Goal: Information Seeking & Learning: Learn about a topic

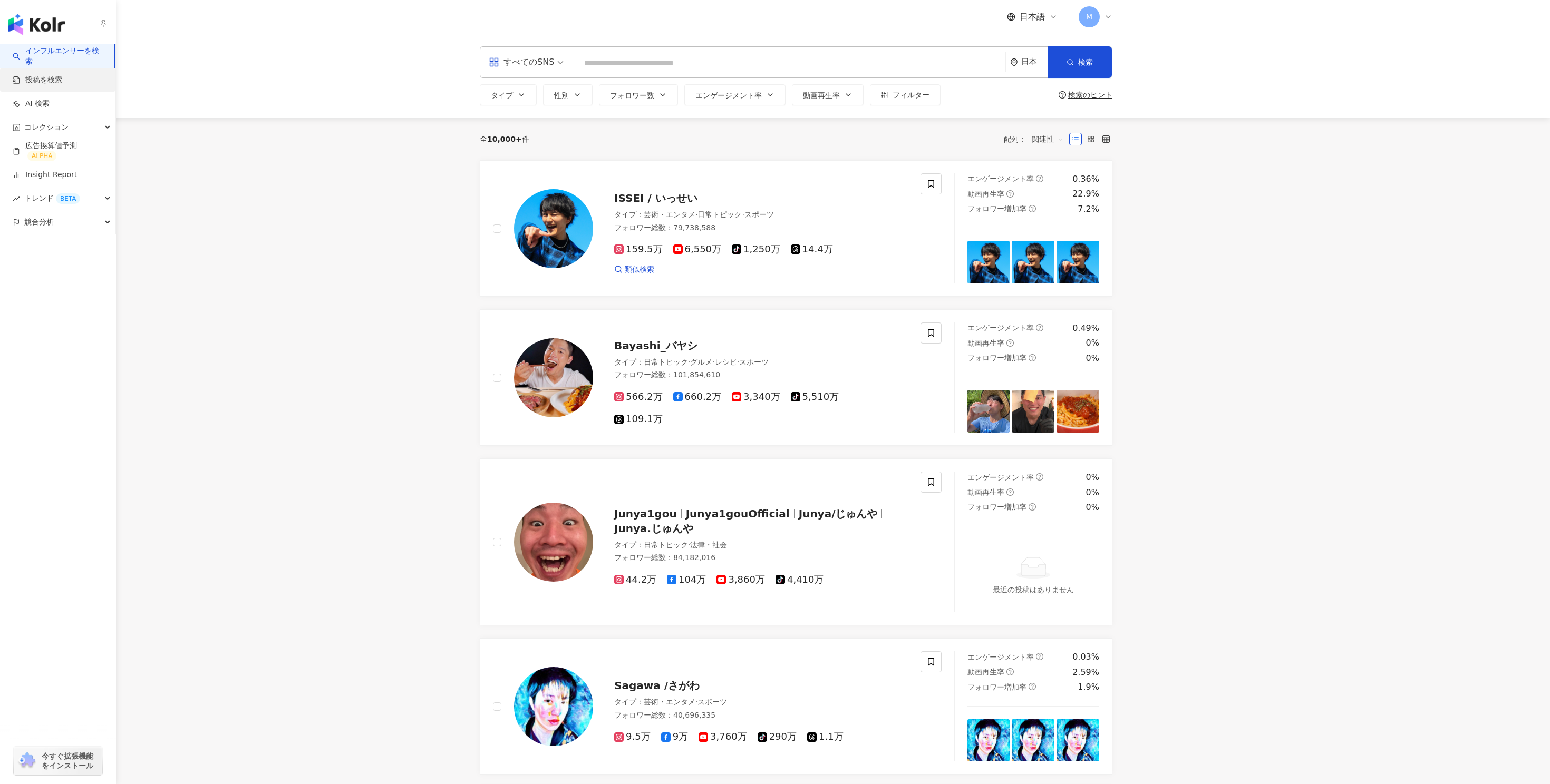
click at [42, 82] on link "投稿を検索" at bounding box center [38, 80] width 50 height 11
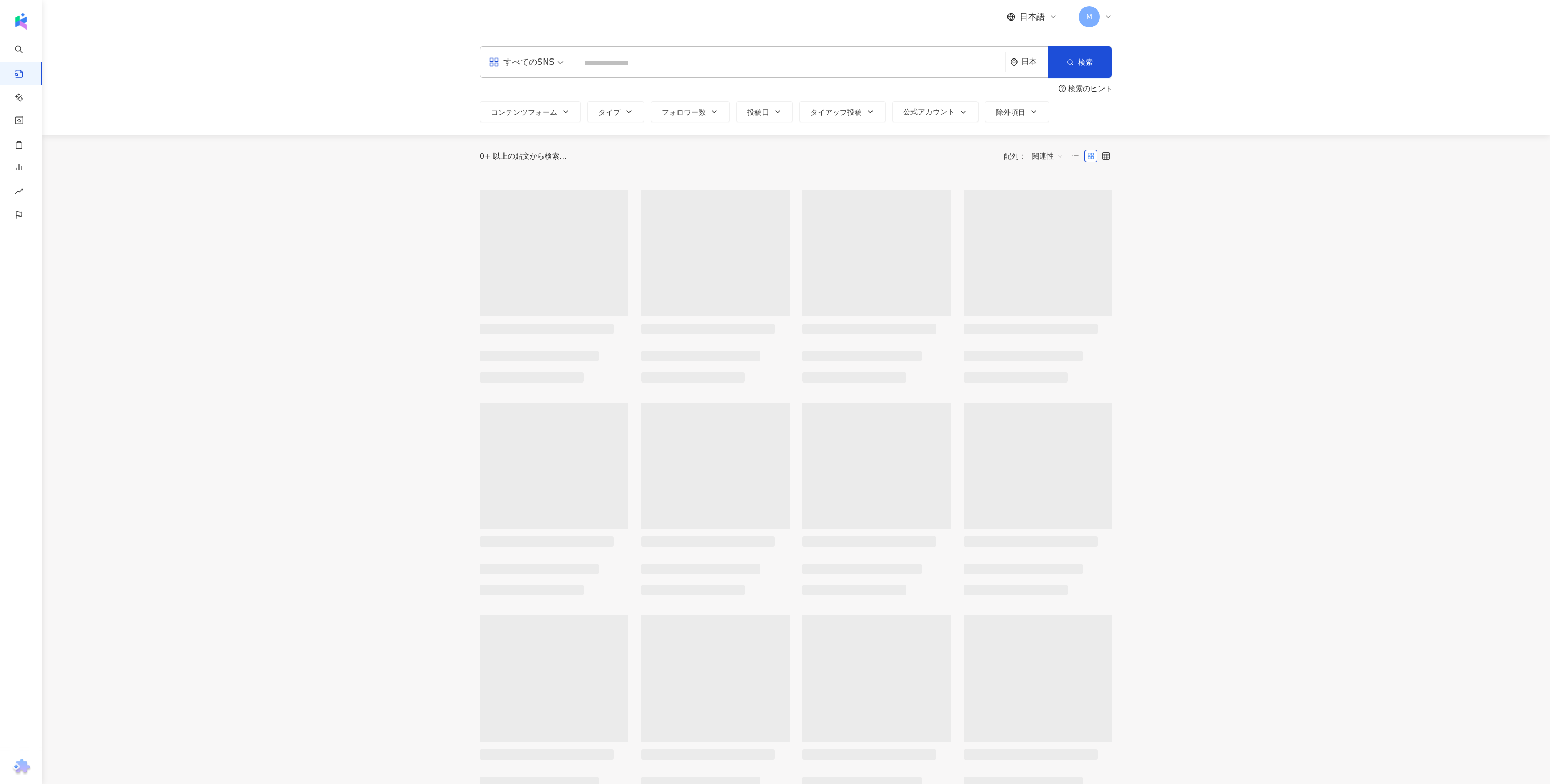
click at [605, 66] on input "search" at bounding box center [789, 63] width 423 height 23
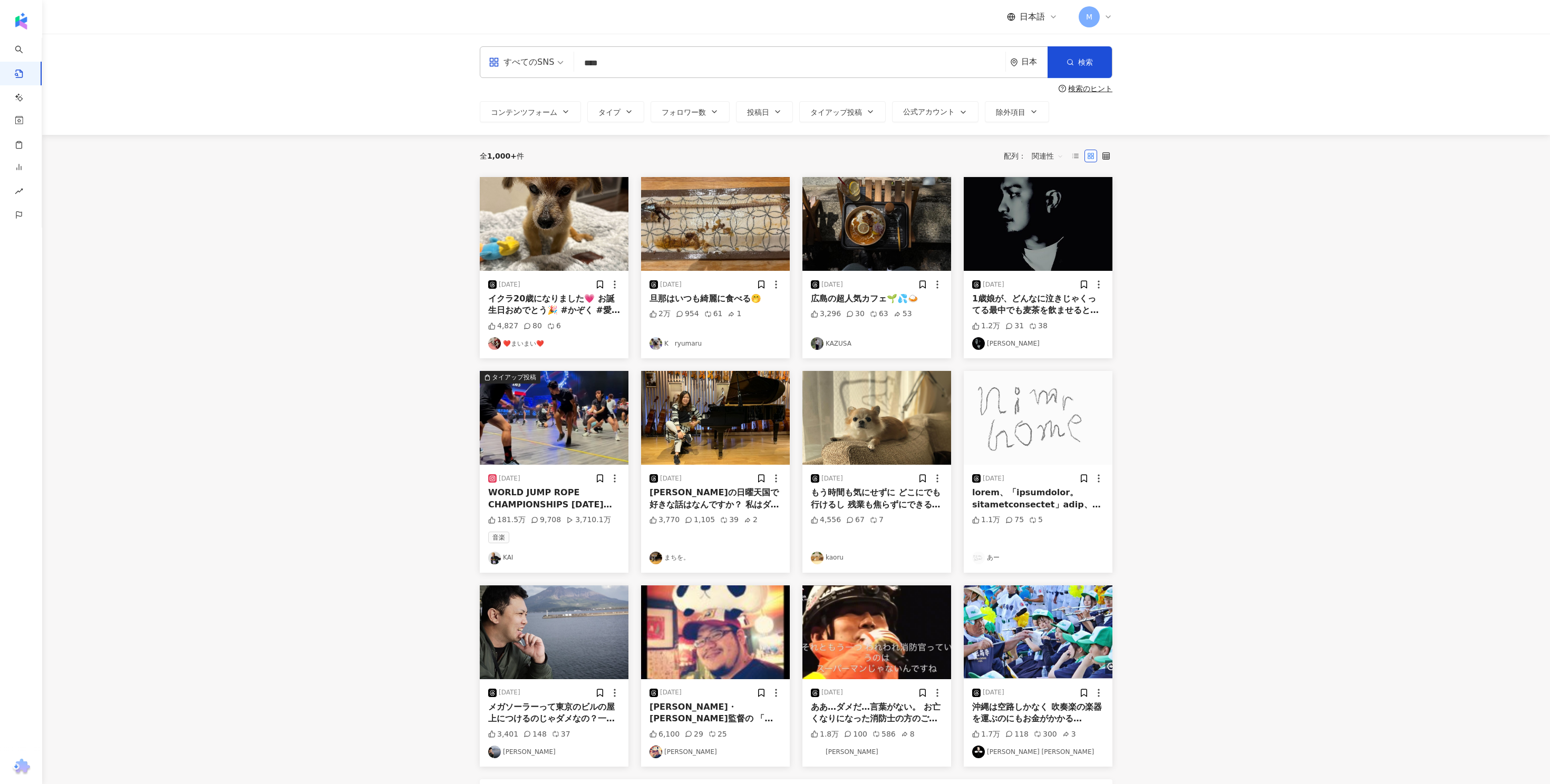
type input "****"
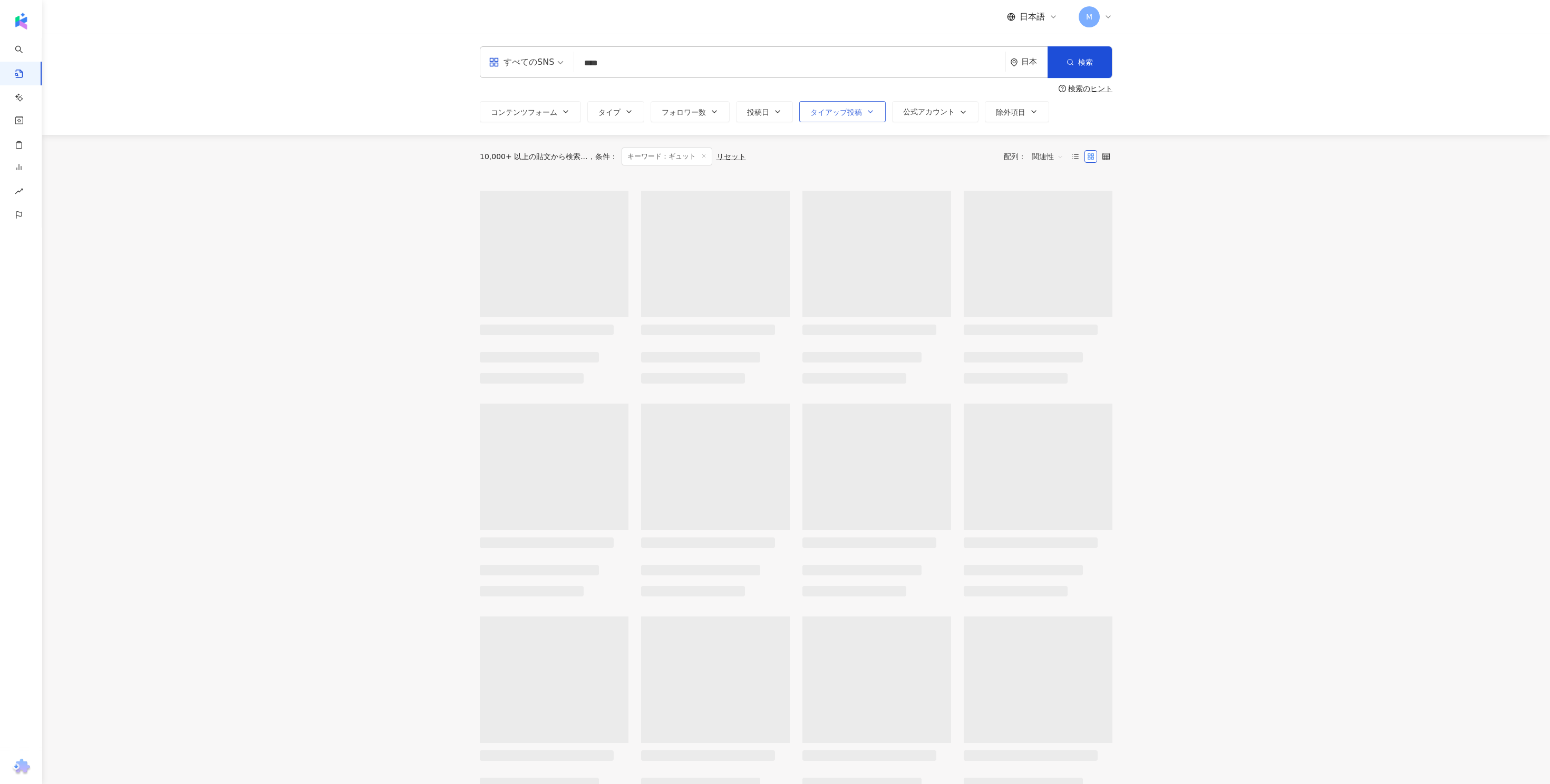
click at [844, 110] on span "タイアップ投稿" at bounding box center [836, 112] width 52 height 8
click at [812, 179] on label "タイアップ投稿" at bounding box center [843, 175] width 69 height 12
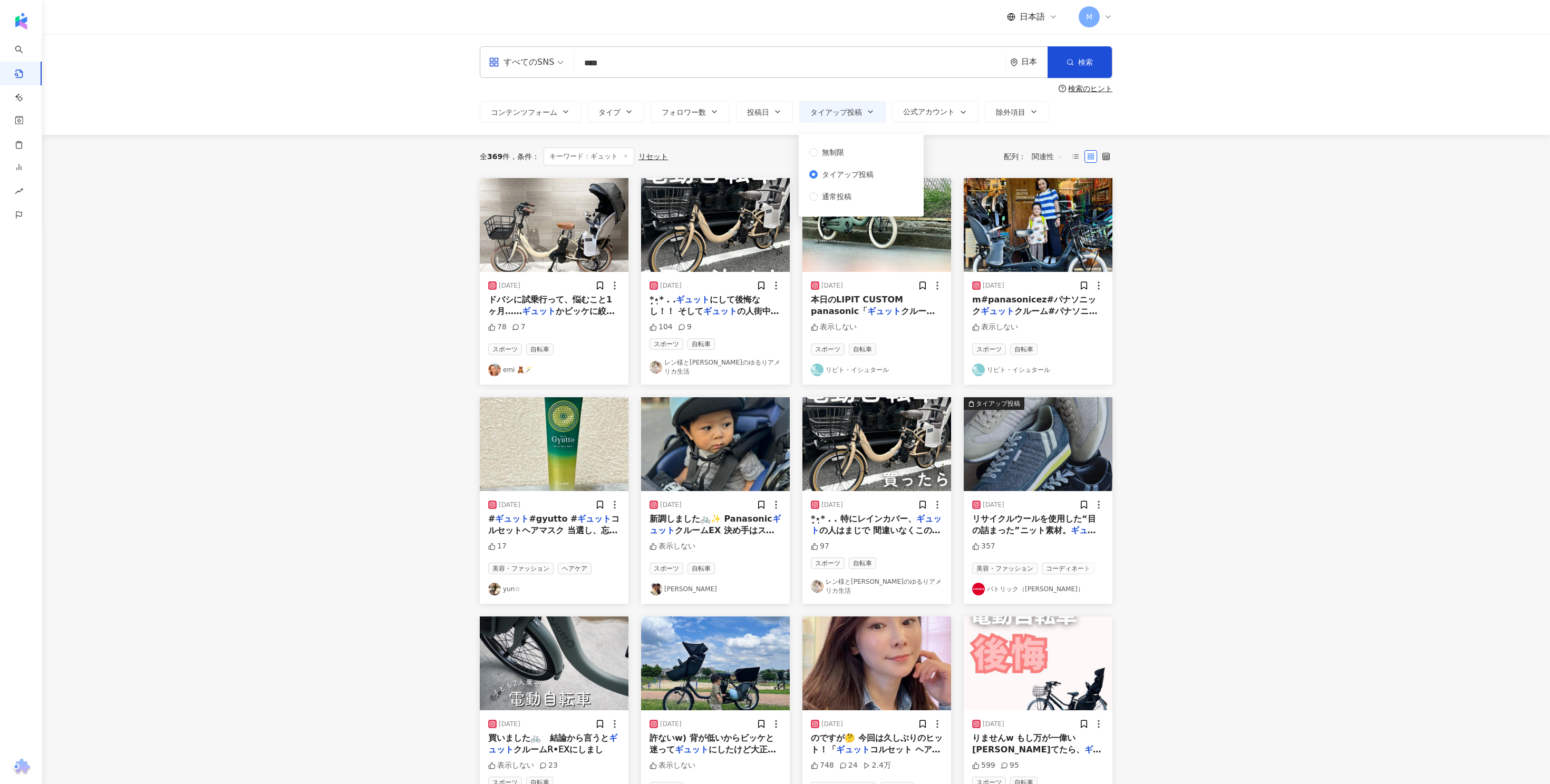
click at [890, 170] on div "無制限 タイアップ投稿 通常投稿" at bounding box center [861, 175] width 112 height 70
click at [973, 165] on div "全 369 件 条件 ： キーワード：ギュット リセット 配列： 関連性" at bounding box center [795, 157] width 633 height 18
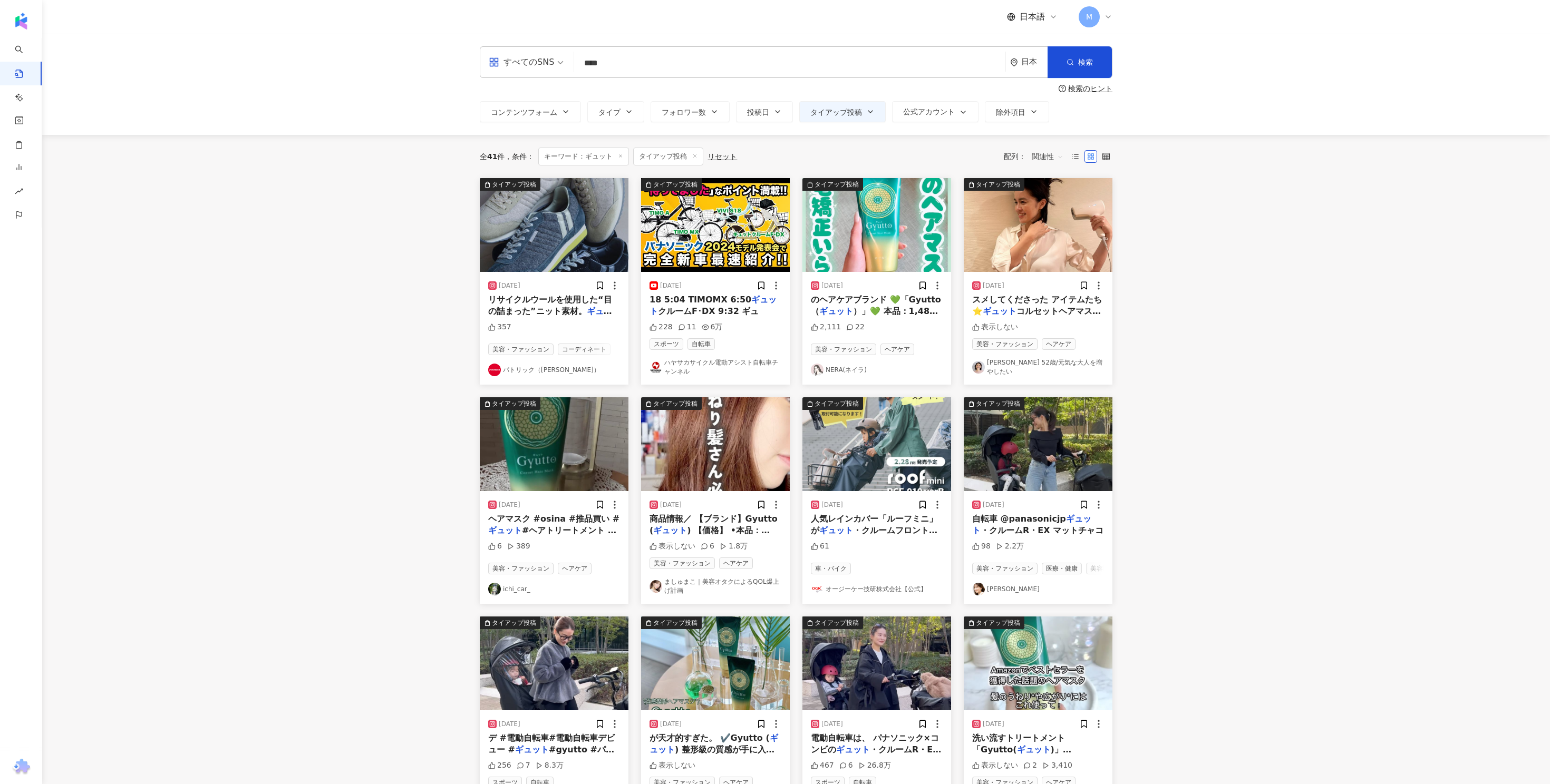
scroll to position [236, 0]
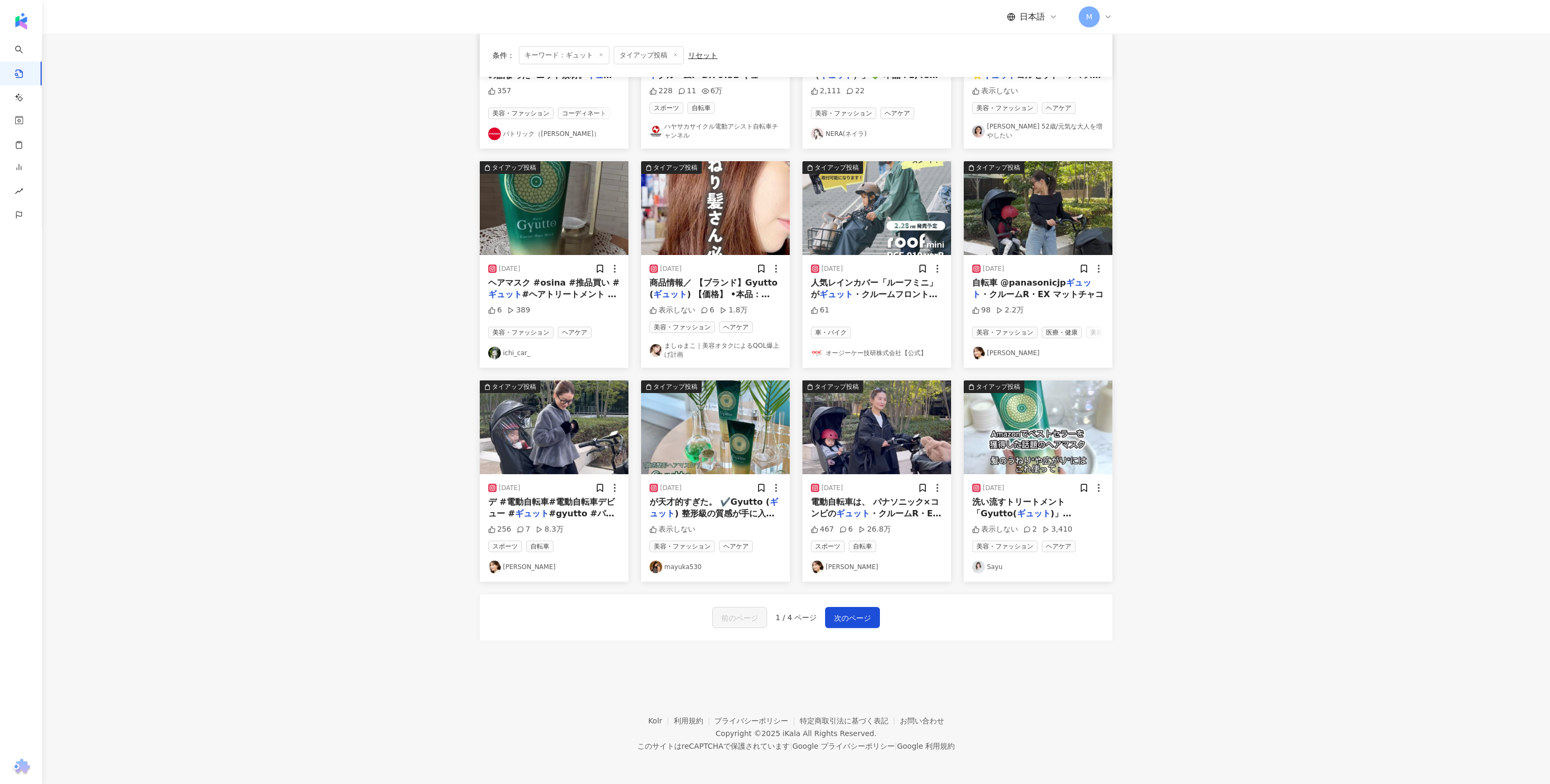
click at [727, 441] on img at bounding box center [716, 427] width 149 height 94
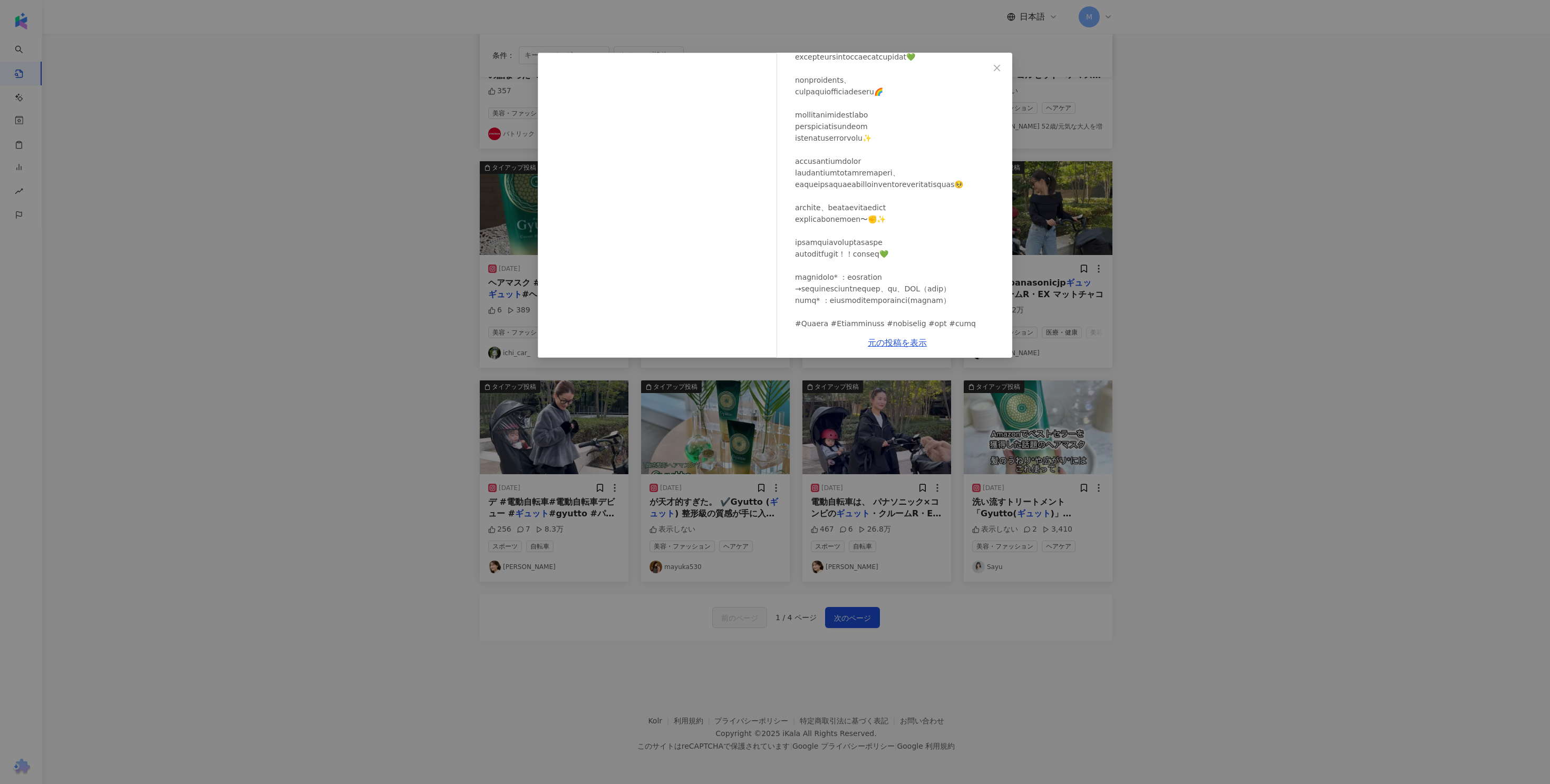
scroll to position [319, 0]
drag, startPoint x: 800, startPoint y: 284, endPoint x: 822, endPoint y: 284, distance: 22.0
click at [822, 284] on div at bounding box center [899, 91] width 209 height 440
copy div "#Gyutt"
click at [803, 431] on div "mayuka530 [DATE] 表示しない 元の投稿を表示" at bounding box center [775, 392] width 1550 height 784
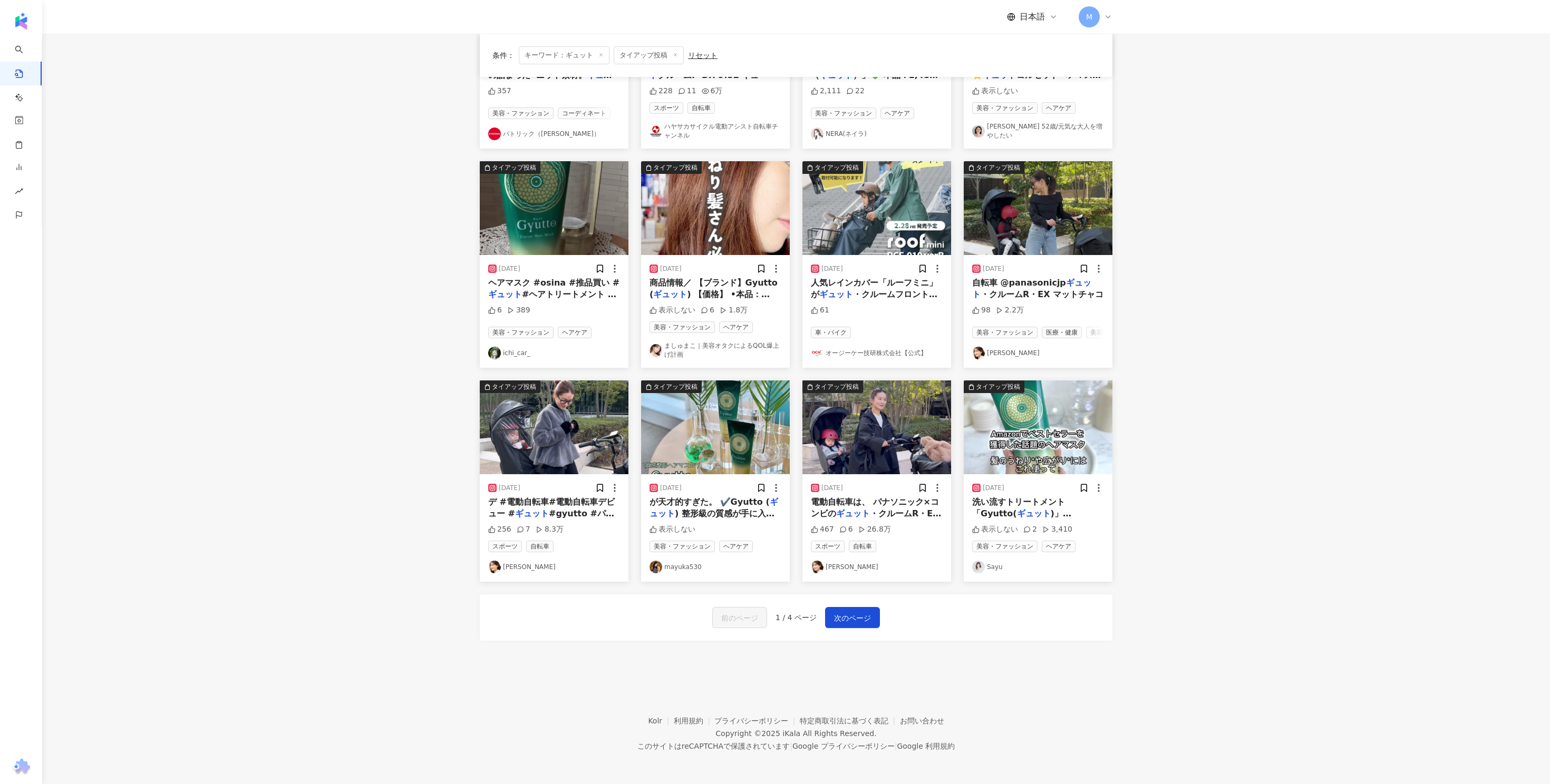
scroll to position [0, 0]
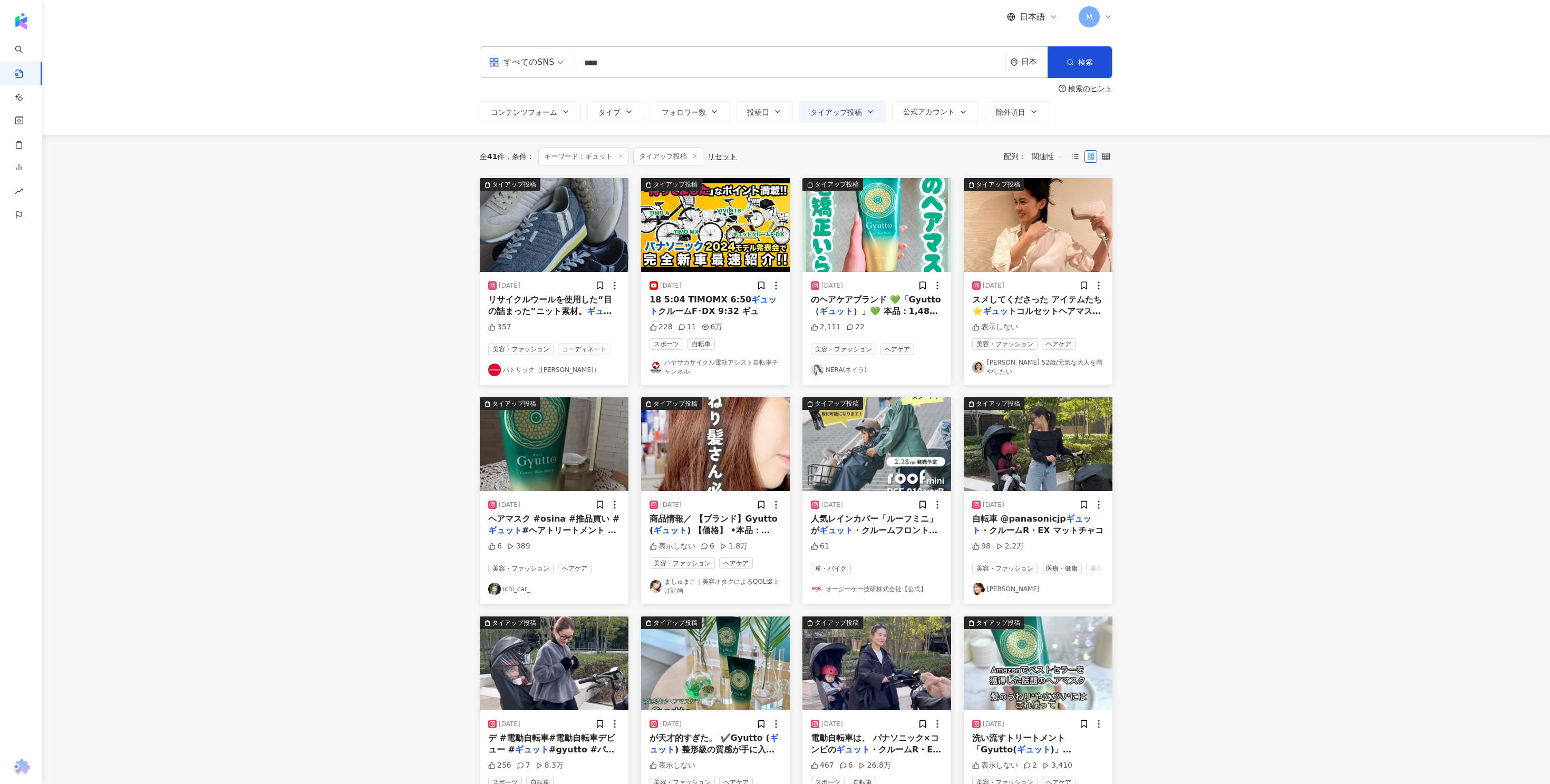
drag, startPoint x: 625, startPoint y: 65, endPoint x: 554, endPoint y: 65, distance: 71.0
click at [554, 65] on div "すべてのSNS ギュット **** 日本 検索" at bounding box center [795, 62] width 633 height 32
paste input "******"
type input "******"
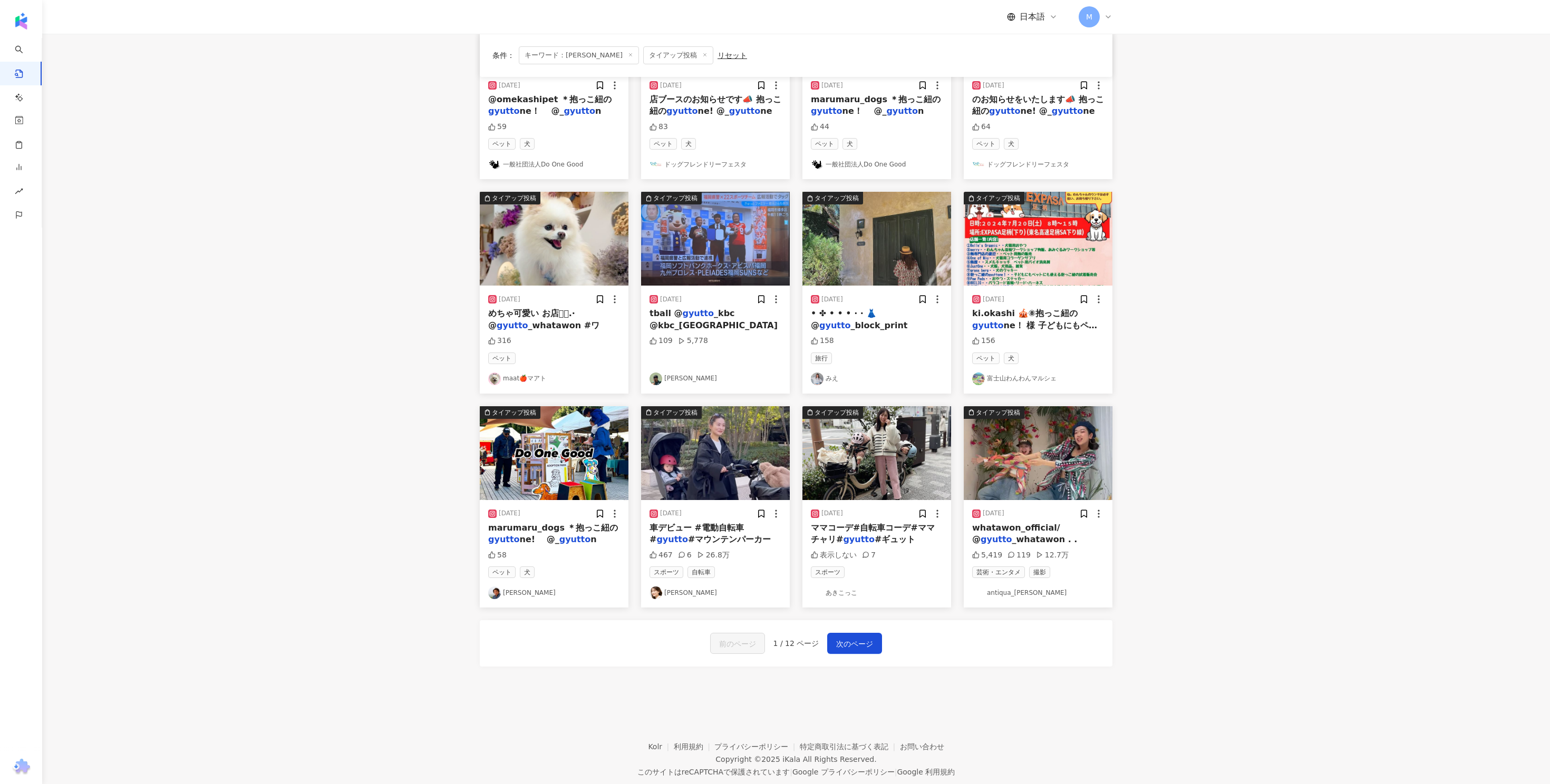
scroll to position [226, 0]
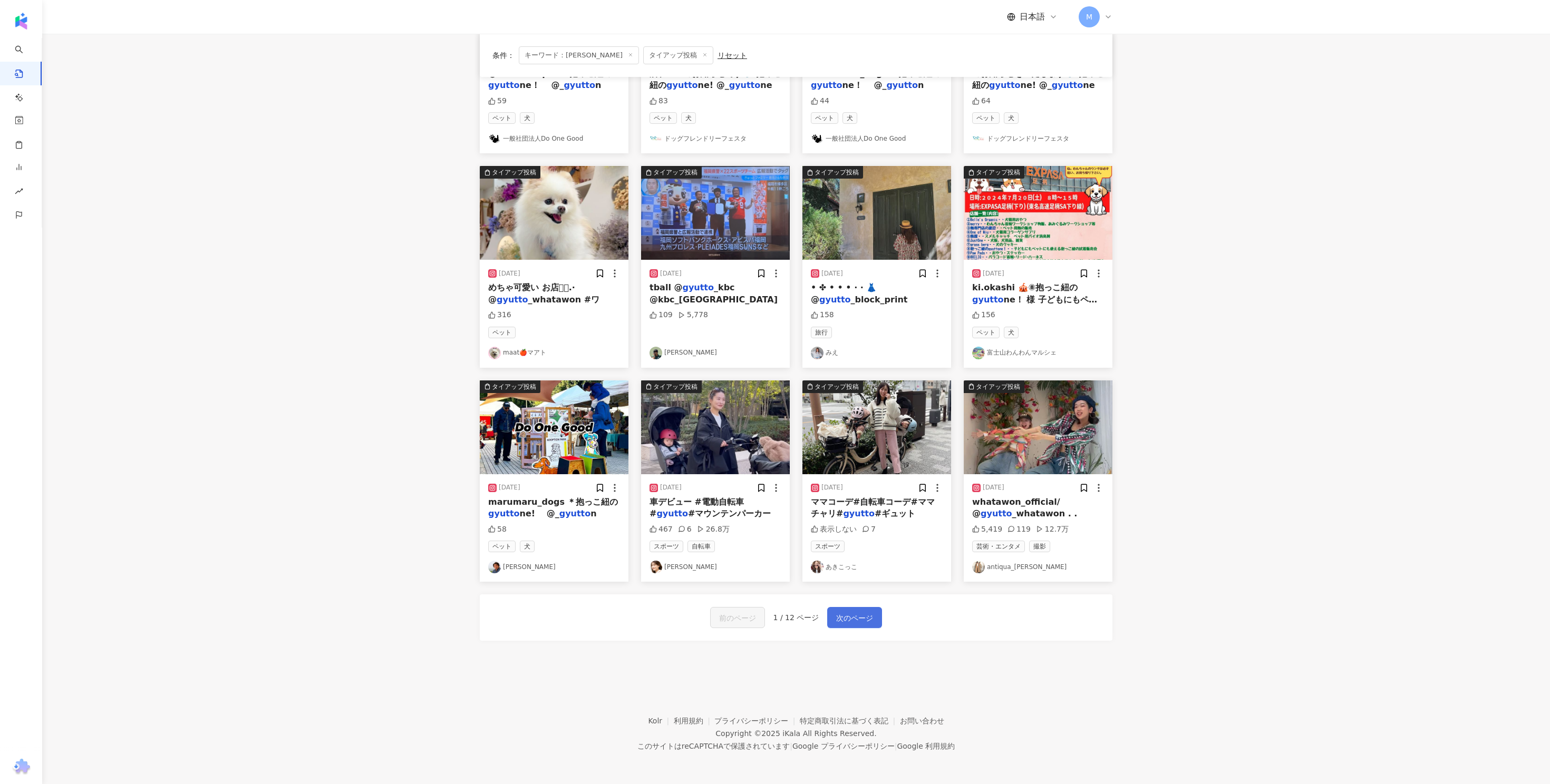
click at [849, 618] on span "次のページ" at bounding box center [854, 618] width 37 height 13
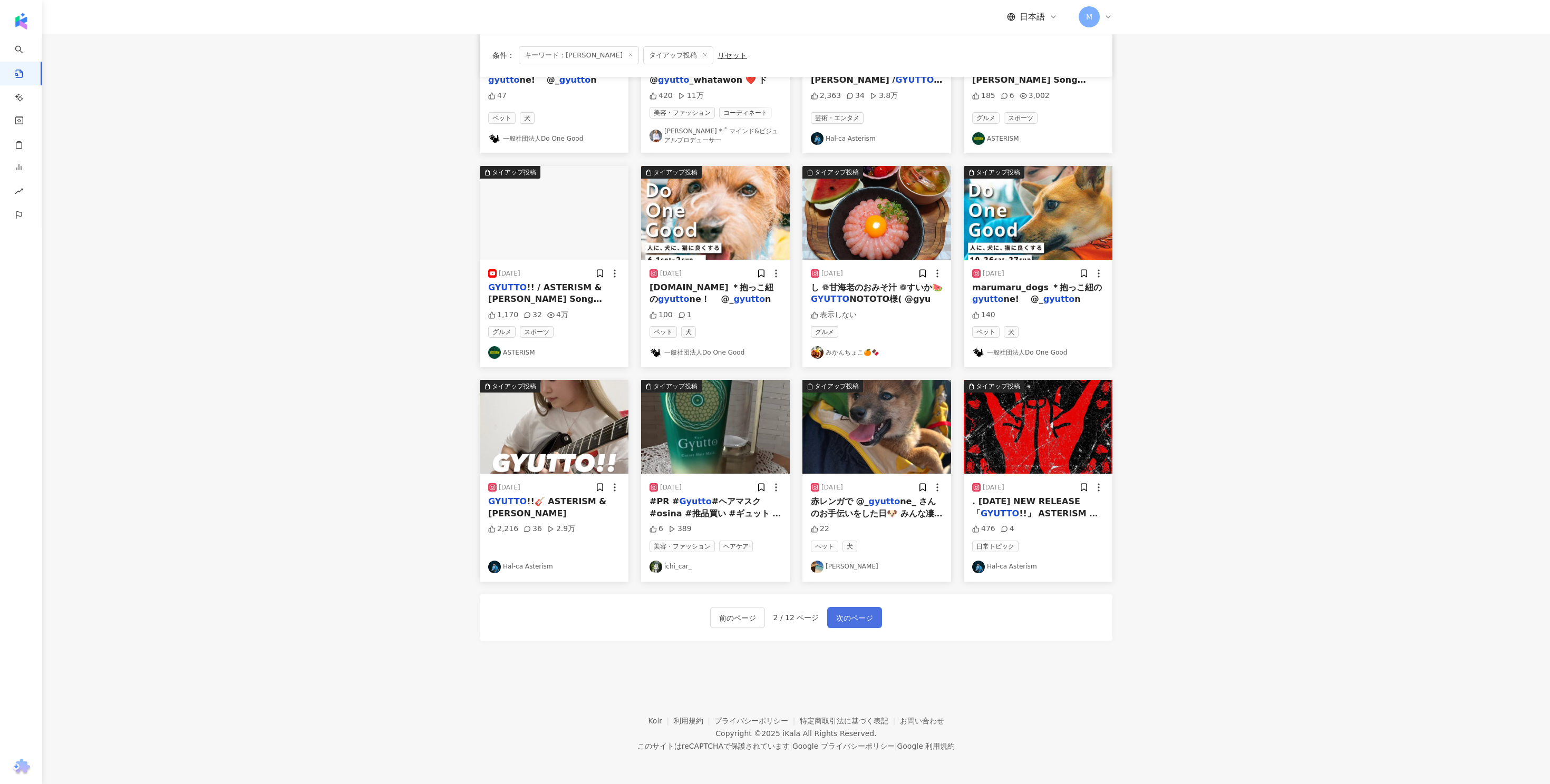
scroll to position [232, 0]
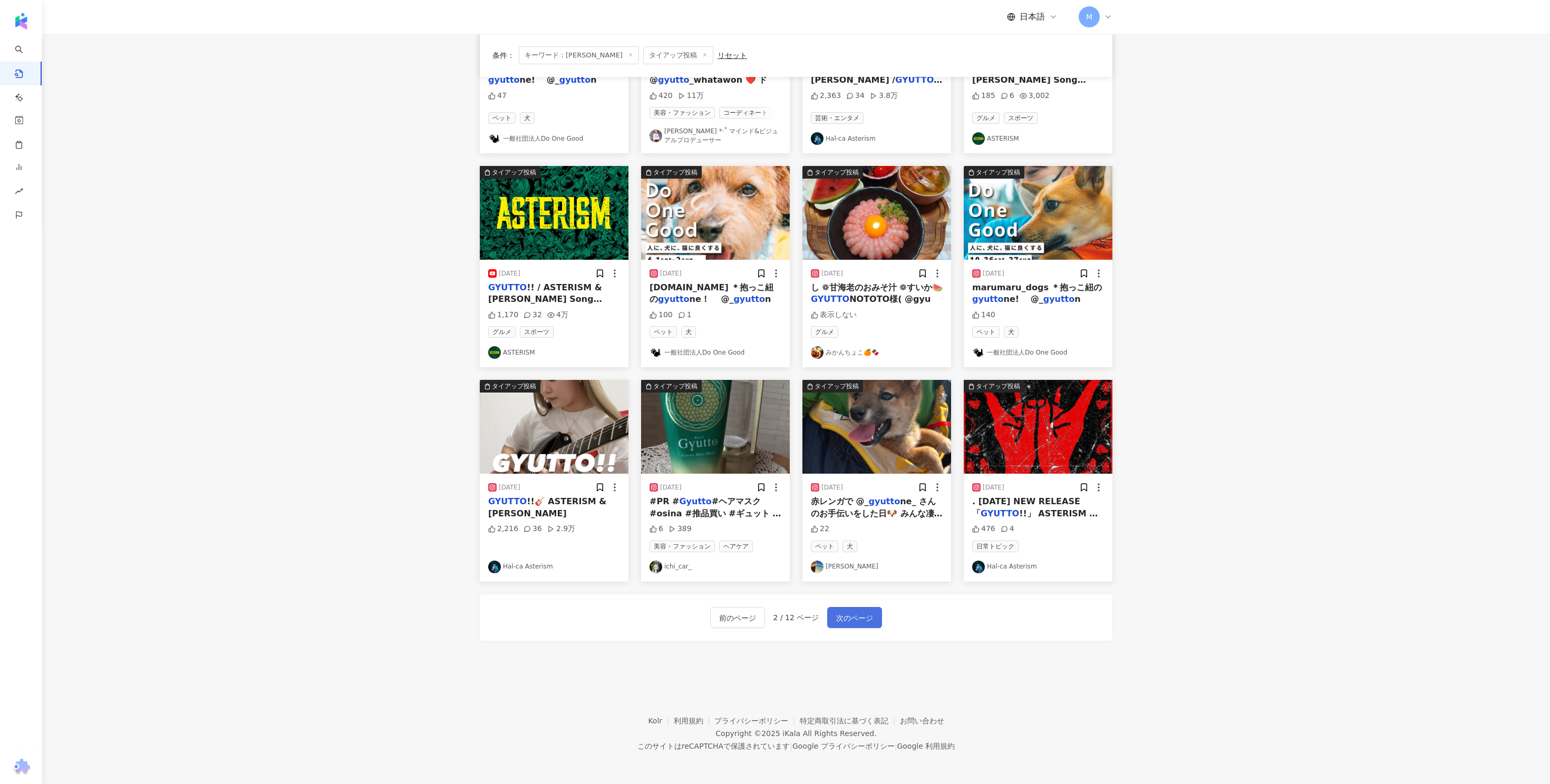
click at [849, 619] on span "次のページ" at bounding box center [854, 618] width 37 height 13
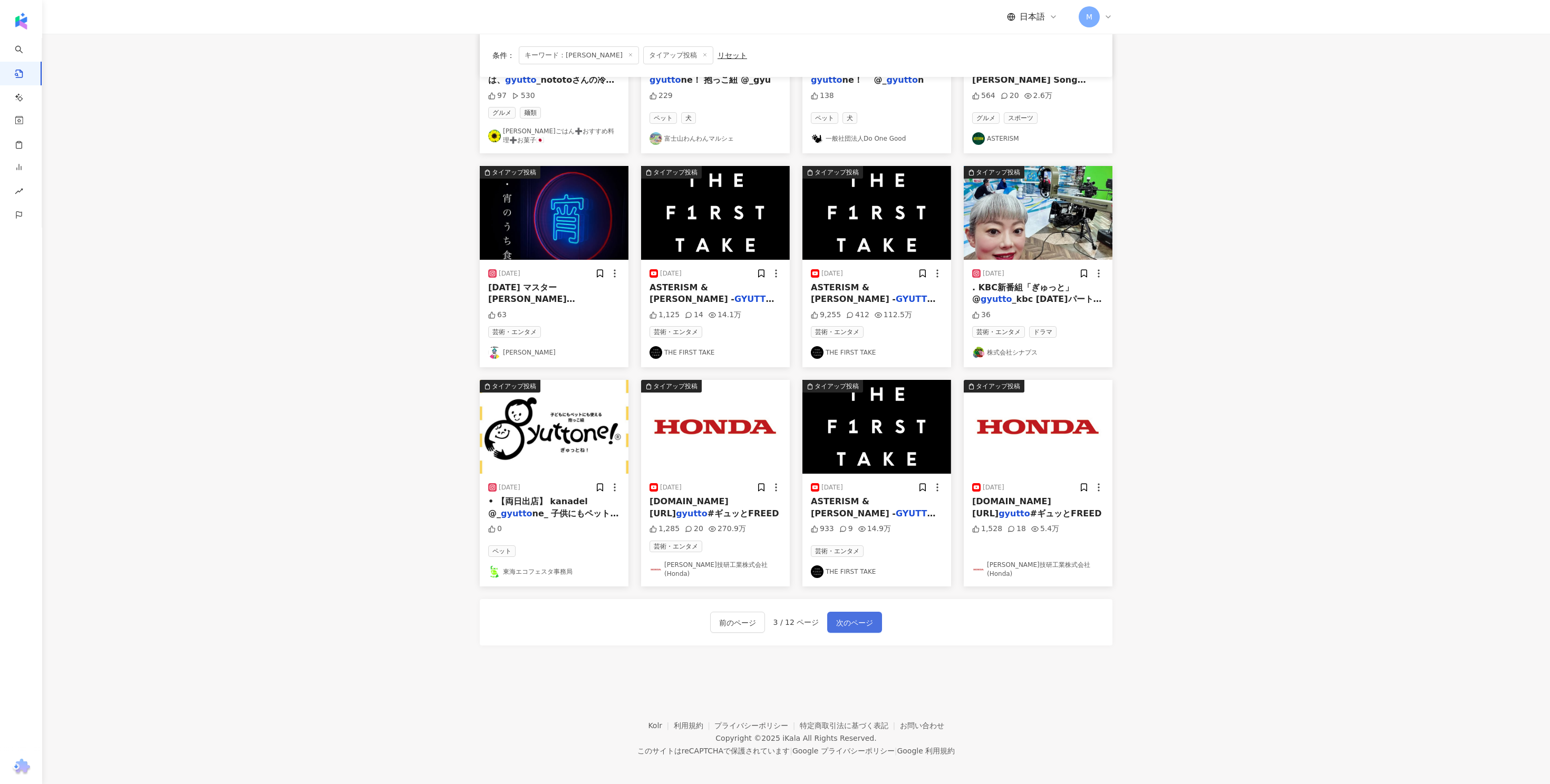
click at [843, 616] on span "次のページ" at bounding box center [854, 622] width 37 height 13
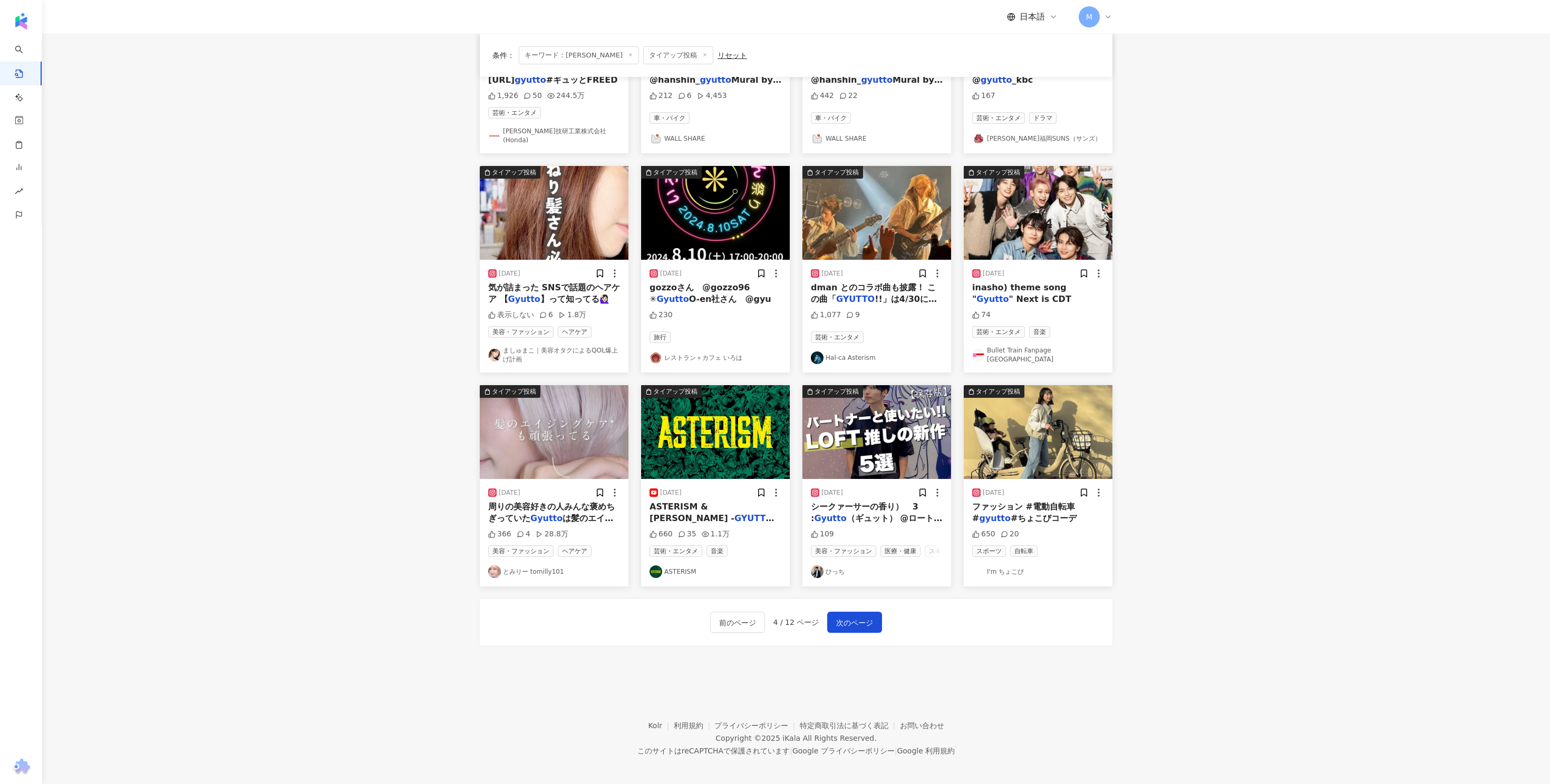
scroll to position [222, 0]
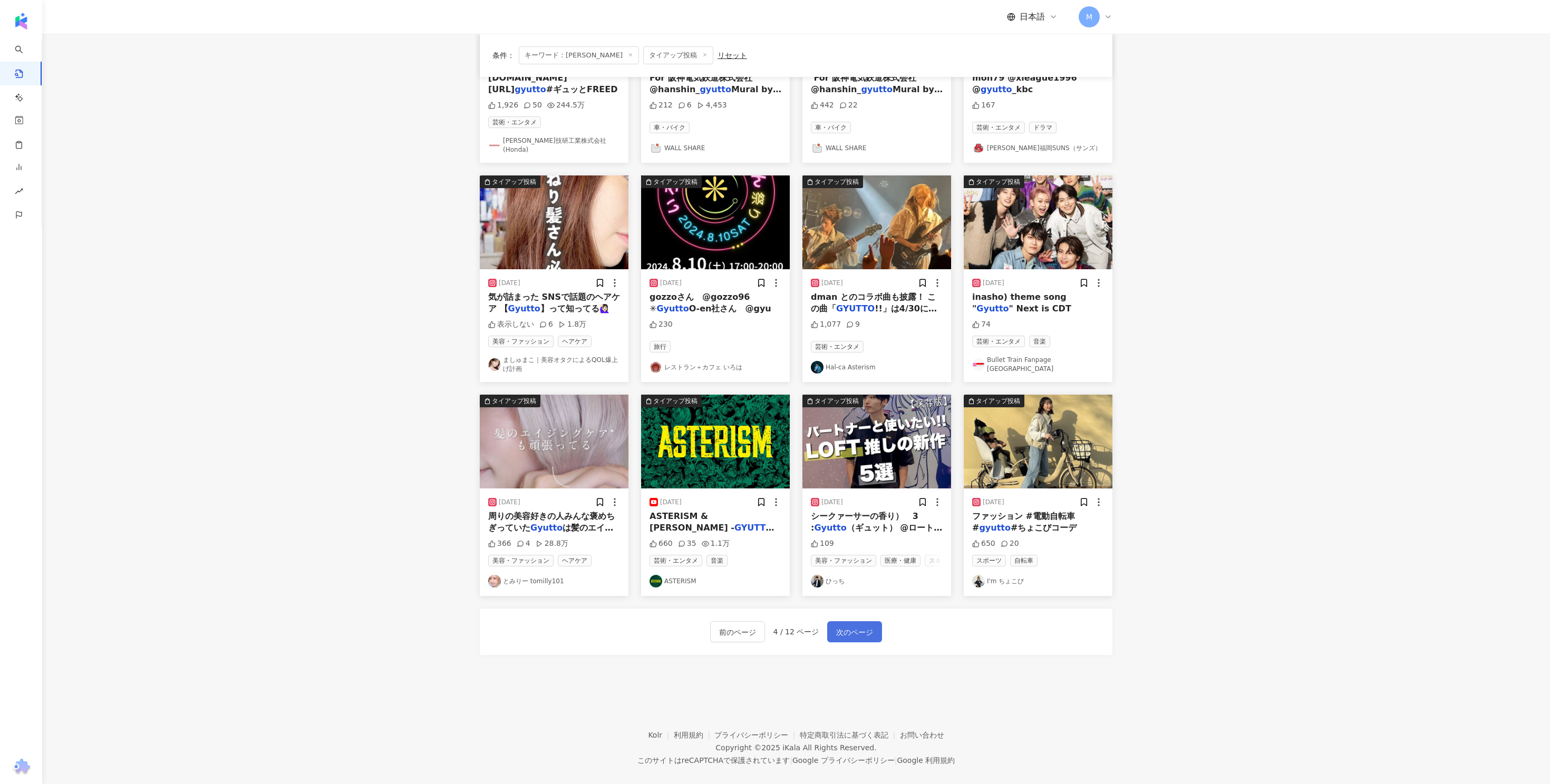
click at [853, 626] on span "次のページ" at bounding box center [854, 632] width 37 height 13
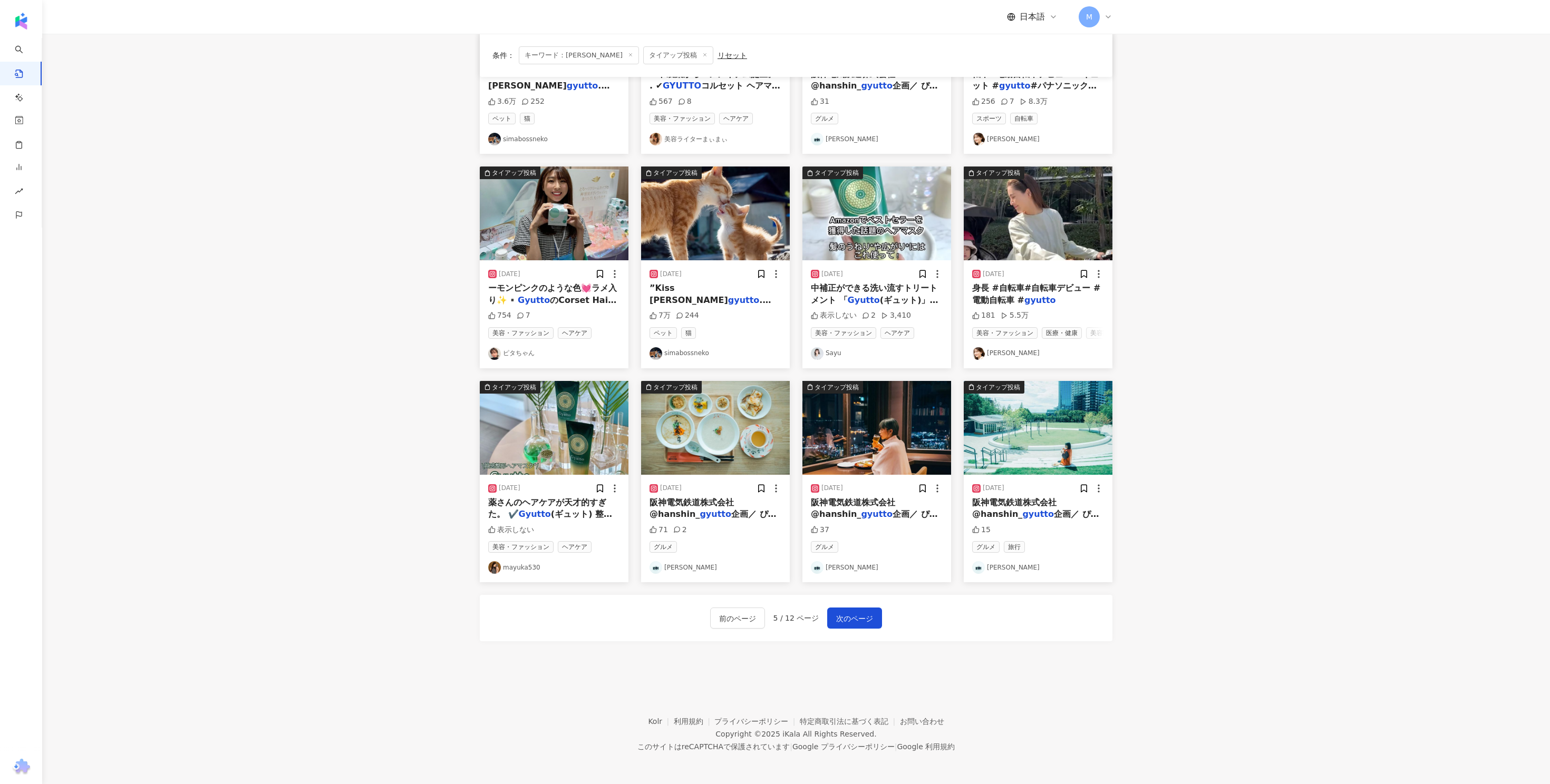
scroll to position [217, 0]
